Goal: Task Accomplishment & Management: Use online tool/utility

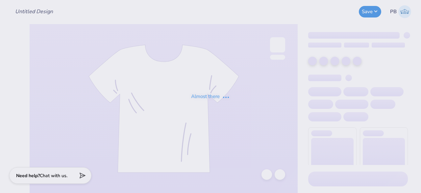
type input "[PERSON_NAME] : [GEOGRAPHIC_DATA][PERSON_NAME]"
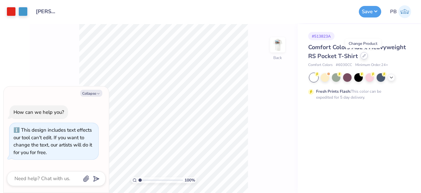
click at [365, 54] on icon at bounding box center [364, 55] width 3 height 3
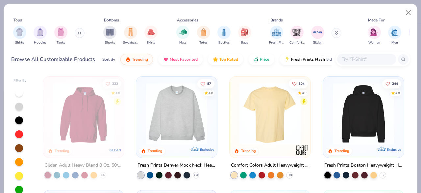
type textarea "x"
click at [357, 59] on input "text" at bounding box center [366, 59] width 51 height 8
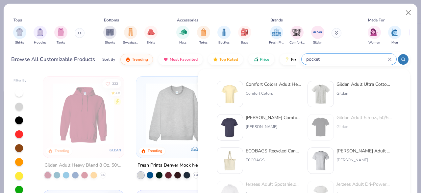
type input "pocket"
click at [332, 95] on div at bounding box center [321, 94] width 26 height 26
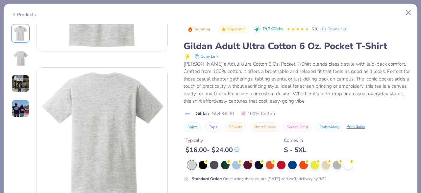
scroll to position [105, 0]
click at [356, 126] on div "Print Guide" at bounding box center [356, 126] width 18 height 6
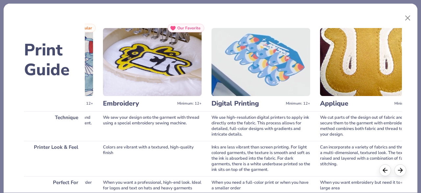
scroll to position [0, 0]
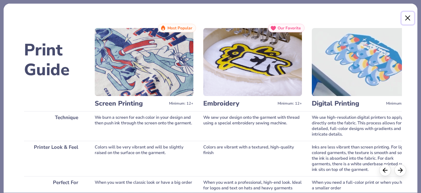
click at [410, 17] on button "Close" at bounding box center [408, 18] width 13 height 13
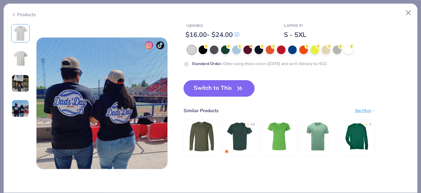
scroll to position [433, 0]
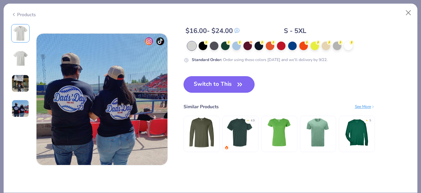
click at [230, 89] on button "Switch to This" at bounding box center [219, 84] width 71 height 16
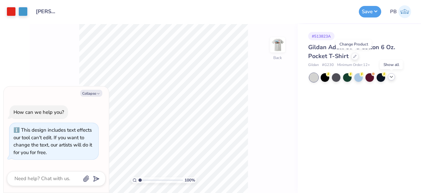
click at [392, 75] on icon at bounding box center [391, 76] width 5 height 5
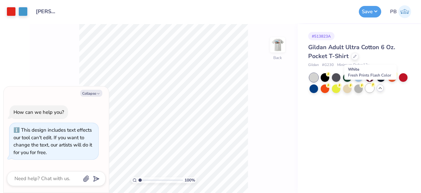
click at [370, 89] on div at bounding box center [370, 88] width 9 height 9
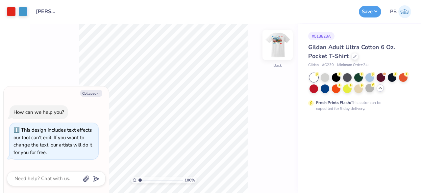
click at [277, 47] on img at bounding box center [278, 45] width 26 height 26
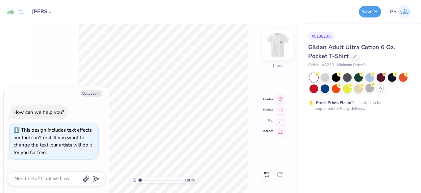
click at [279, 47] on img at bounding box center [278, 45] width 26 height 26
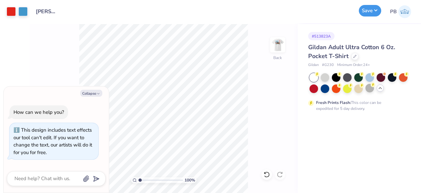
click at [372, 15] on button "Save" at bounding box center [370, 11] width 22 height 12
type textarea "x"
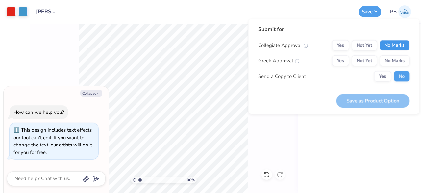
click at [402, 48] on button "No Marks" at bounding box center [395, 45] width 30 height 11
click at [398, 64] on button "No Marks" at bounding box center [395, 60] width 30 height 11
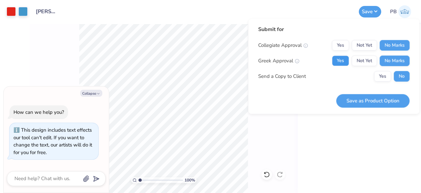
click at [341, 61] on button "Yes" at bounding box center [340, 60] width 17 height 11
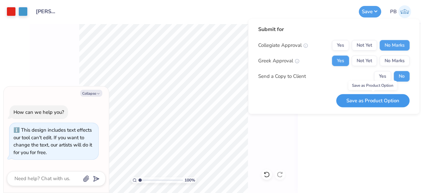
click at [362, 101] on button "Save as Product Option" at bounding box center [372, 100] width 73 height 13
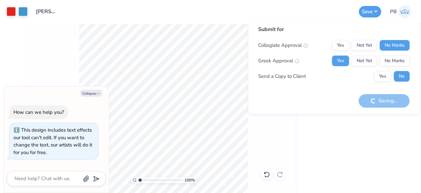
type textarea "x"
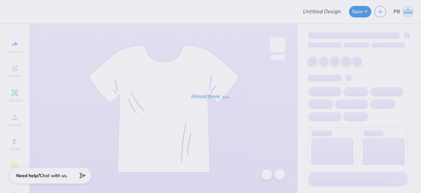
type input "[PERSON_NAME] : [GEOGRAPHIC_DATA][PERSON_NAME]"
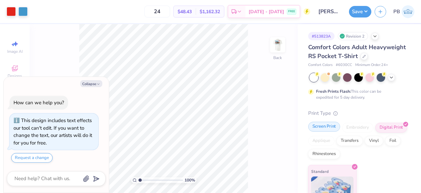
click at [321, 131] on div "Screen Print" at bounding box center [324, 126] width 32 height 10
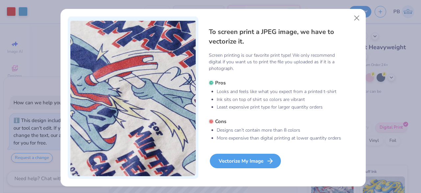
click at [240, 161] on div "Vectorize My Image" at bounding box center [245, 160] width 71 height 14
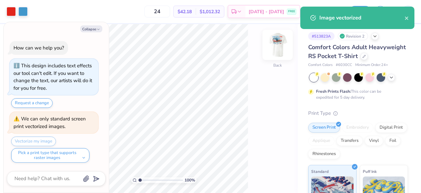
click at [286, 50] on img at bounding box center [278, 45] width 26 height 26
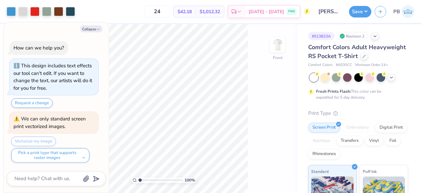
type textarea "x"
type input "1"
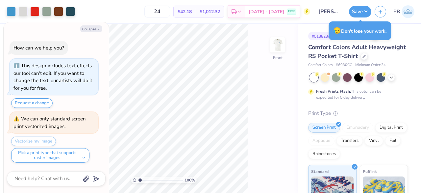
type textarea "x"
